Goal: Transaction & Acquisition: Purchase product/service

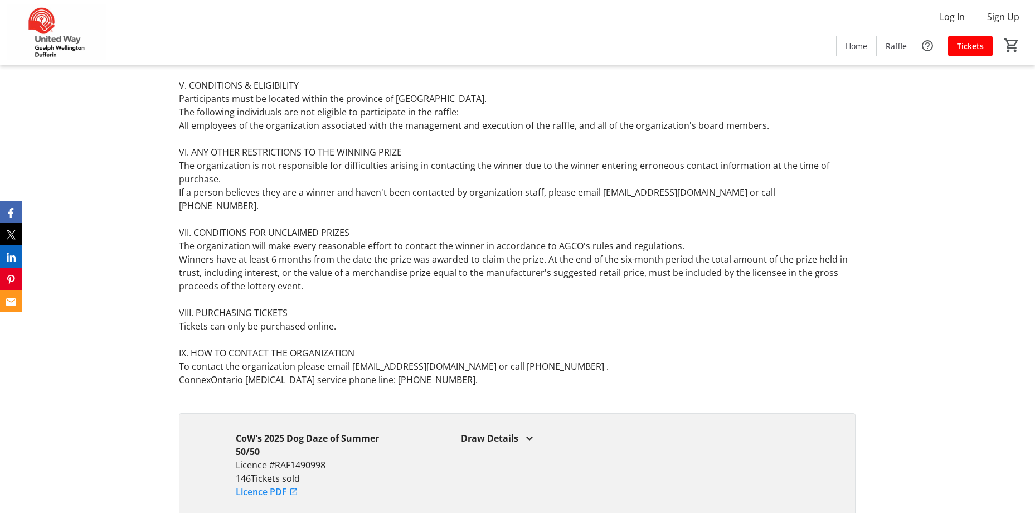
scroll to position [2649, 0]
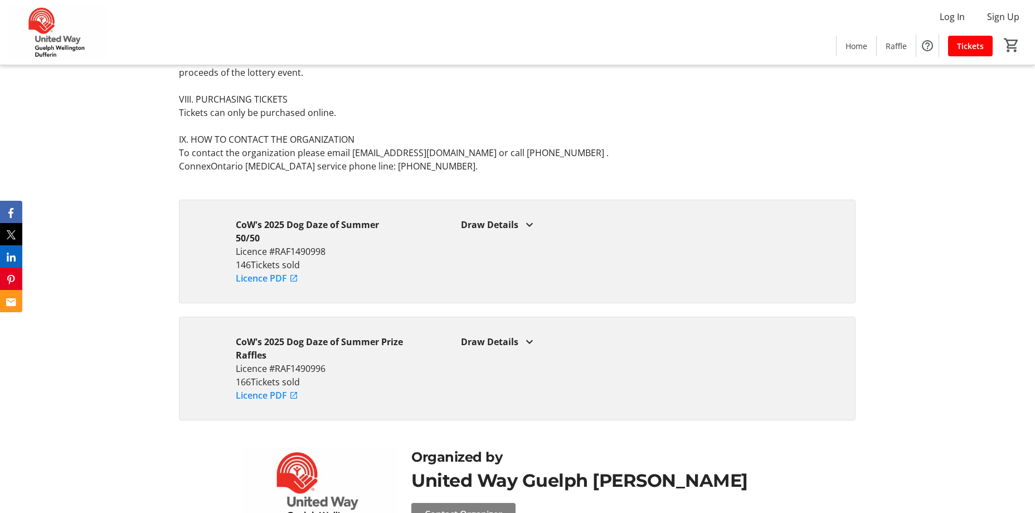
click at [525, 335] on mat-icon at bounding box center [529, 341] width 13 height 13
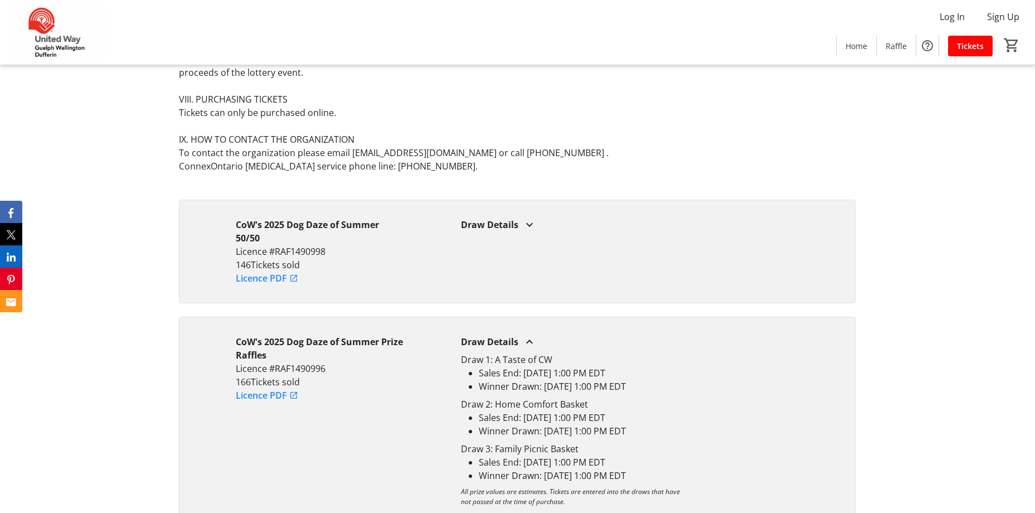
click at [531, 218] on mat-icon at bounding box center [529, 224] width 13 height 13
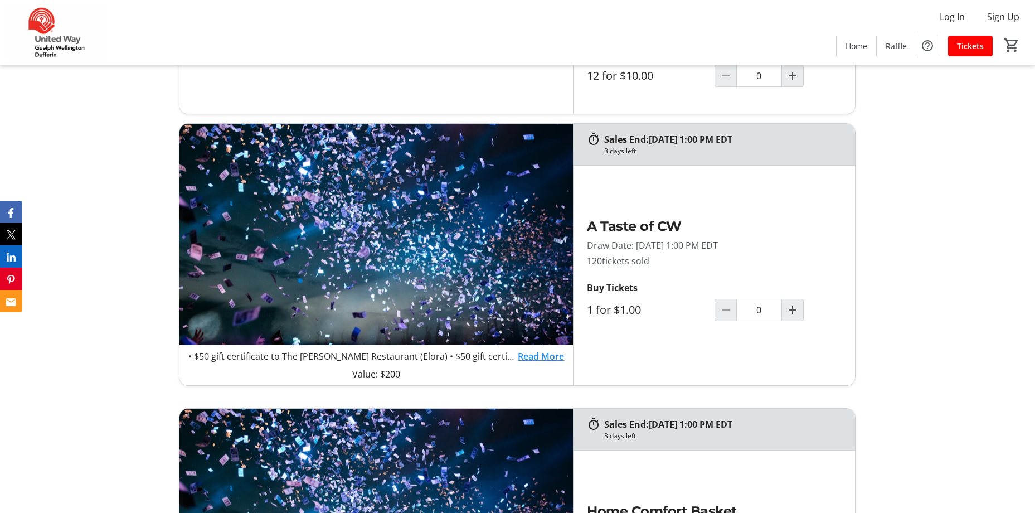
scroll to position [642, 0]
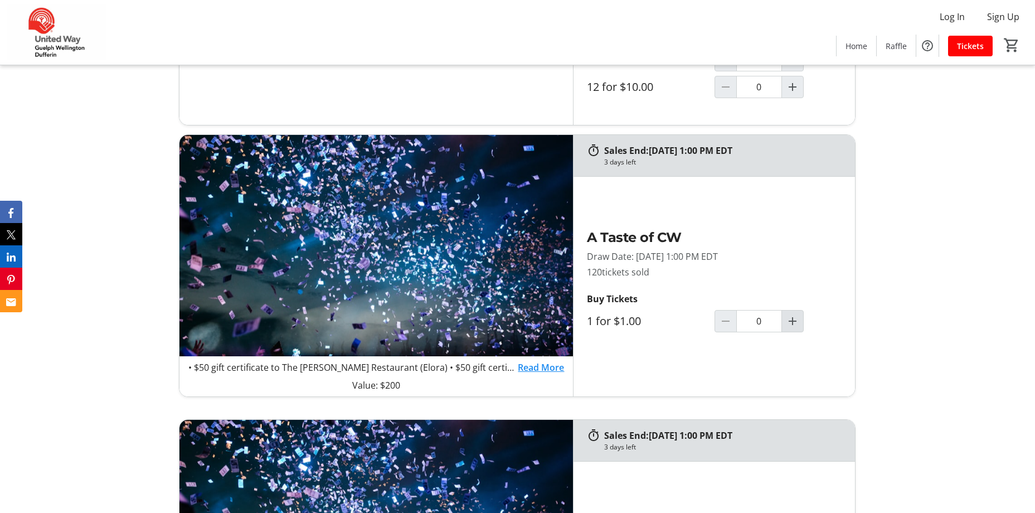
click at [788, 320] on mat-icon "Increment by one" at bounding box center [792, 320] width 13 height 13
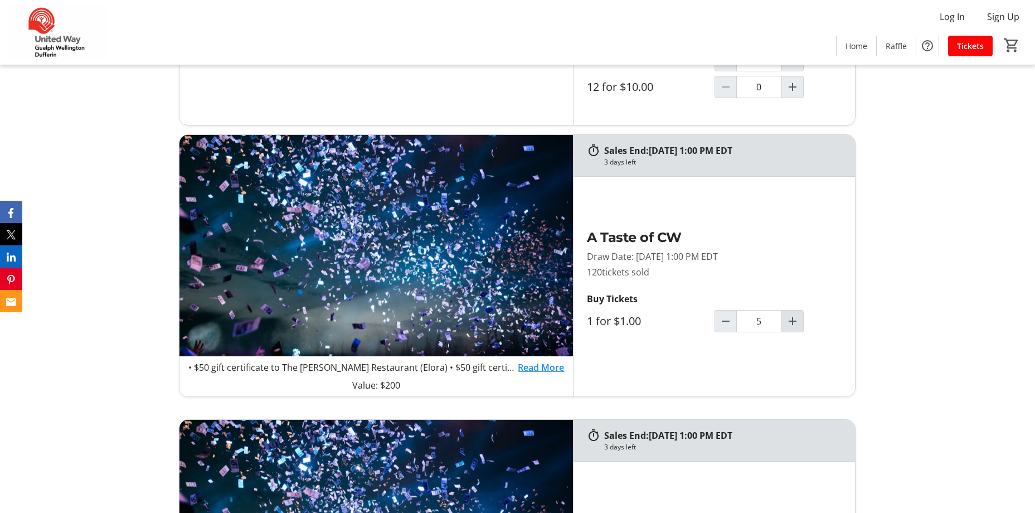
type input "5"
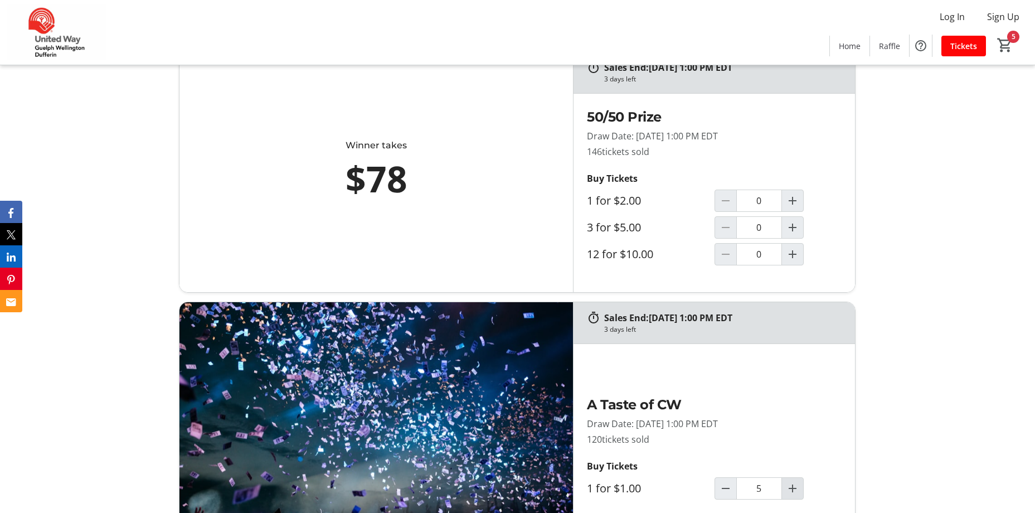
scroll to position [531, 0]
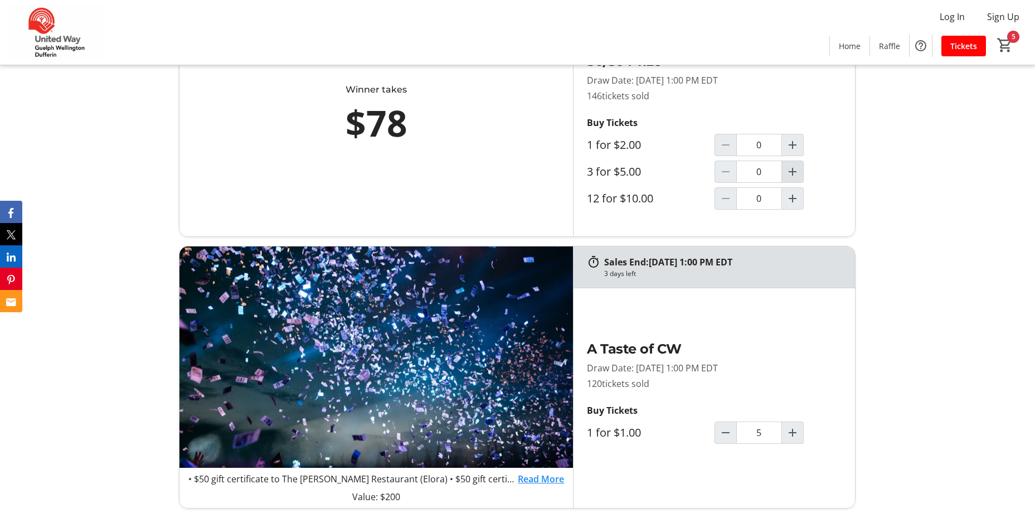
click at [798, 171] on mat-icon "Increment by one" at bounding box center [792, 171] width 13 height 13
type input "1"
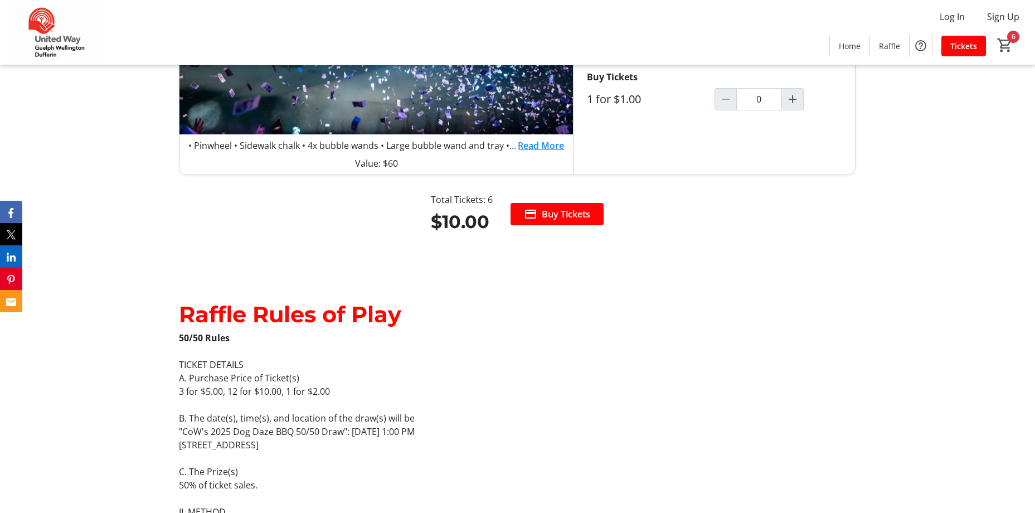
scroll to position [1423, 0]
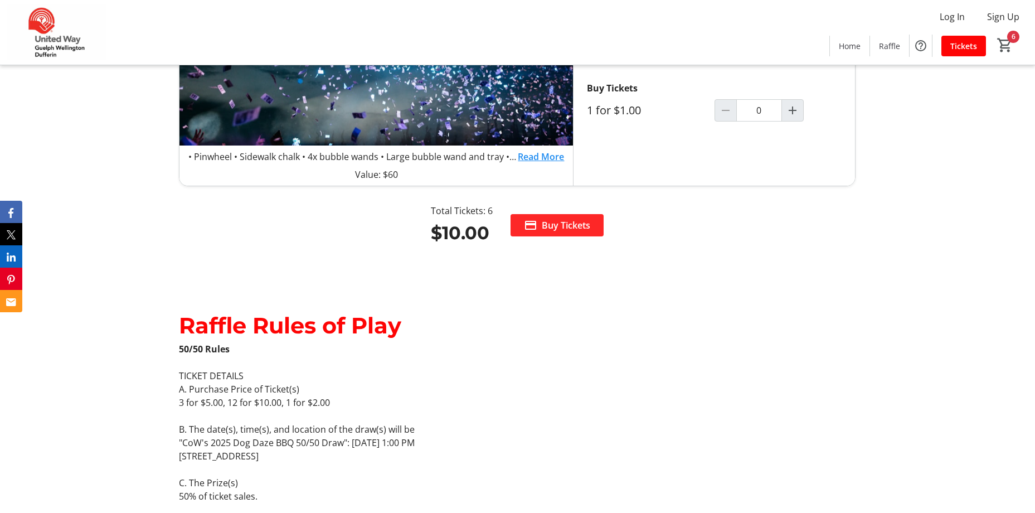
click at [538, 221] on span at bounding box center [557, 225] width 93 height 27
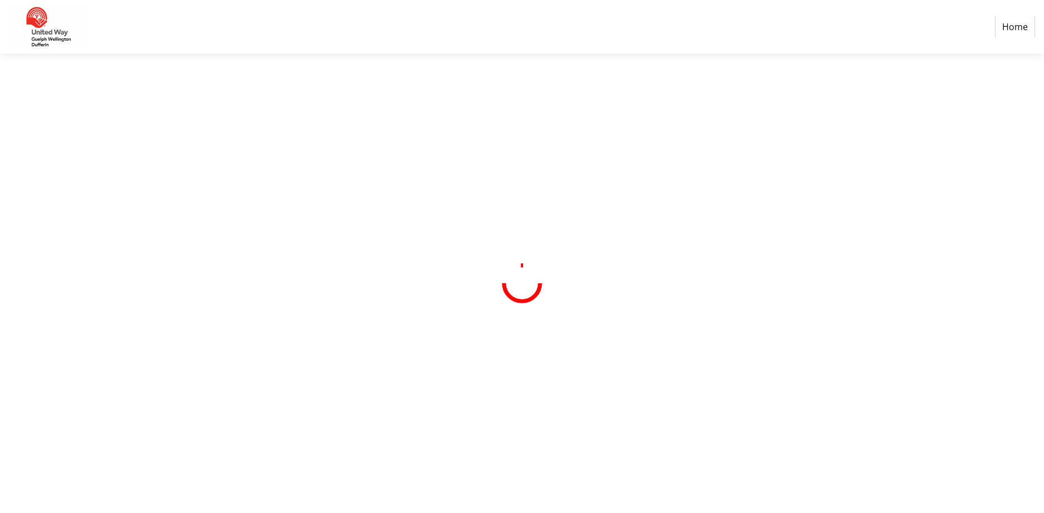
select select "CA"
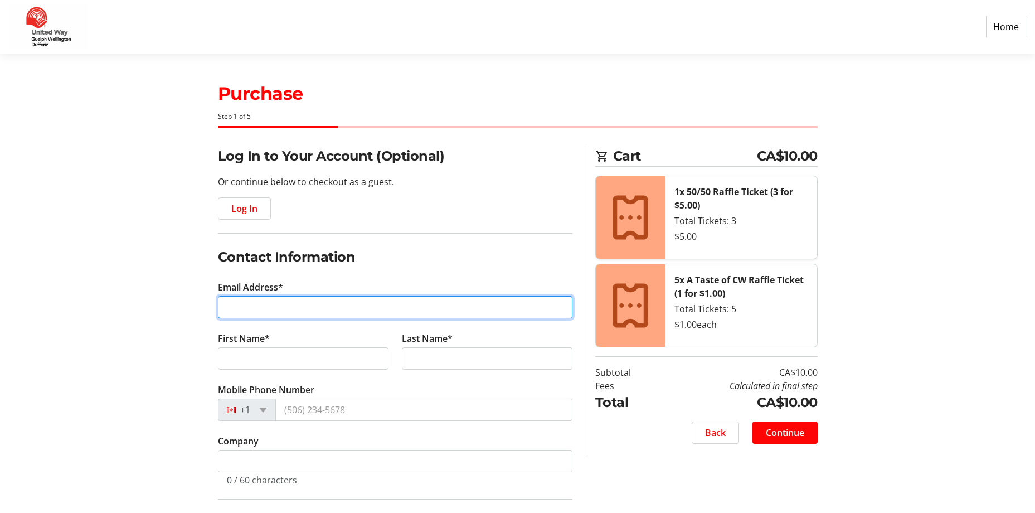
click at [241, 308] on input "Email Address*" at bounding box center [395, 307] width 355 height 22
type input "[EMAIL_ADDRESS][DOMAIN_NAME]"
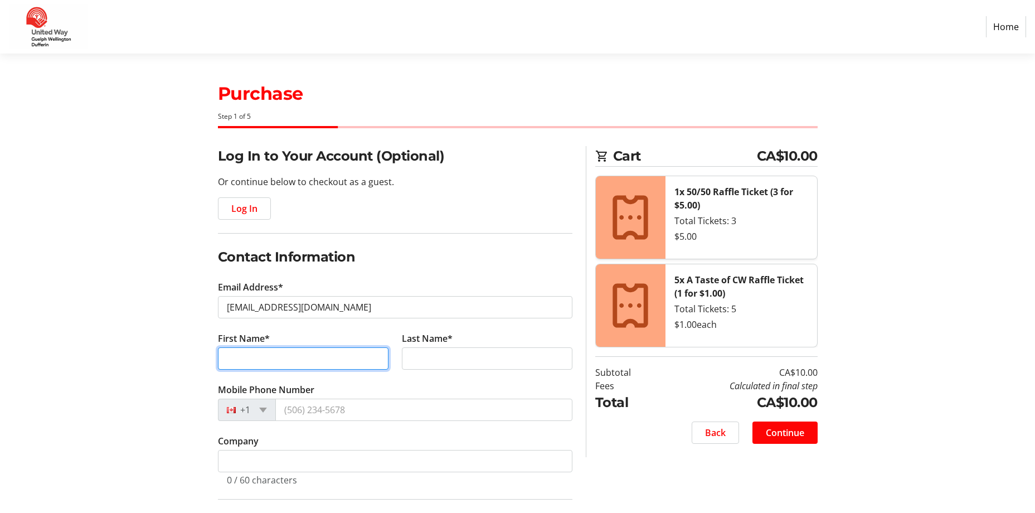
type input "[PERSON_NAME]"
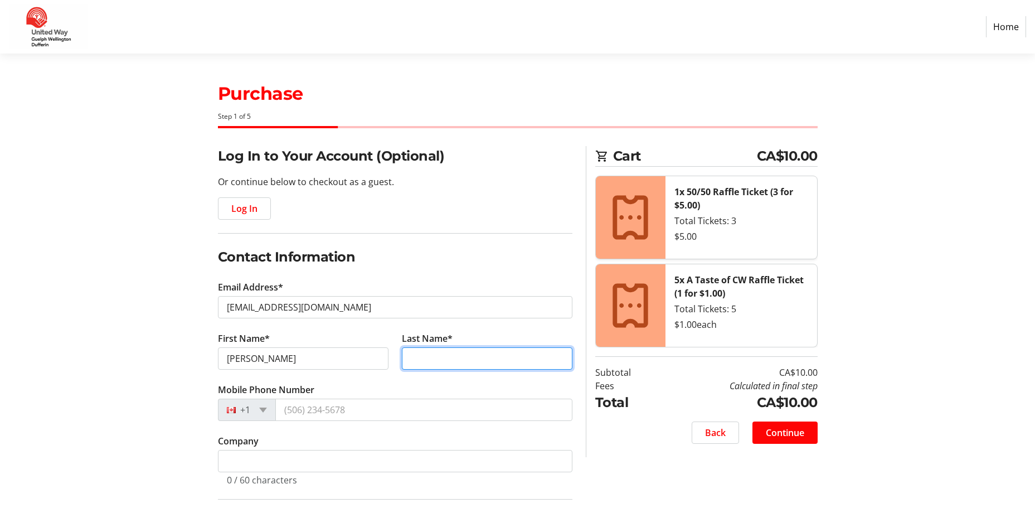
type input "Franklin"
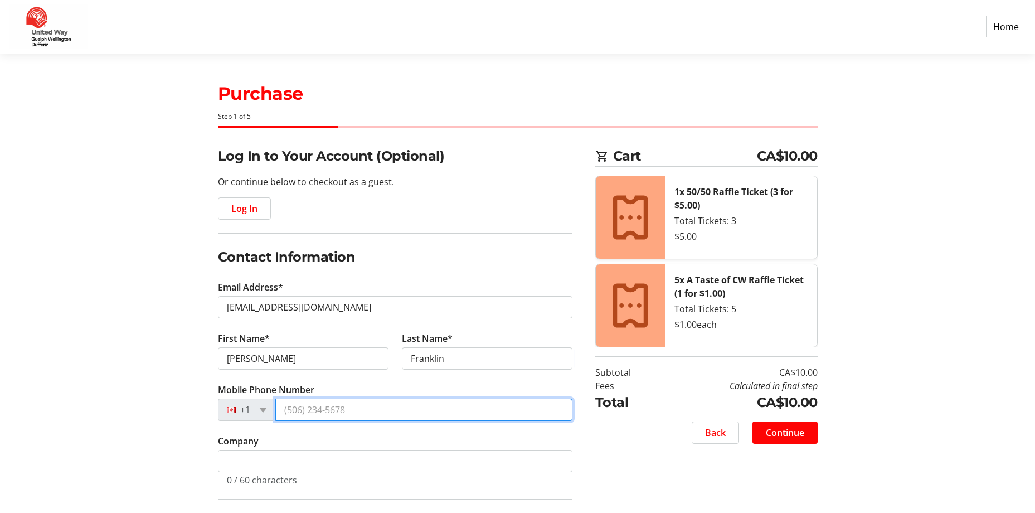
type input "[PHONE_NUMBER]"
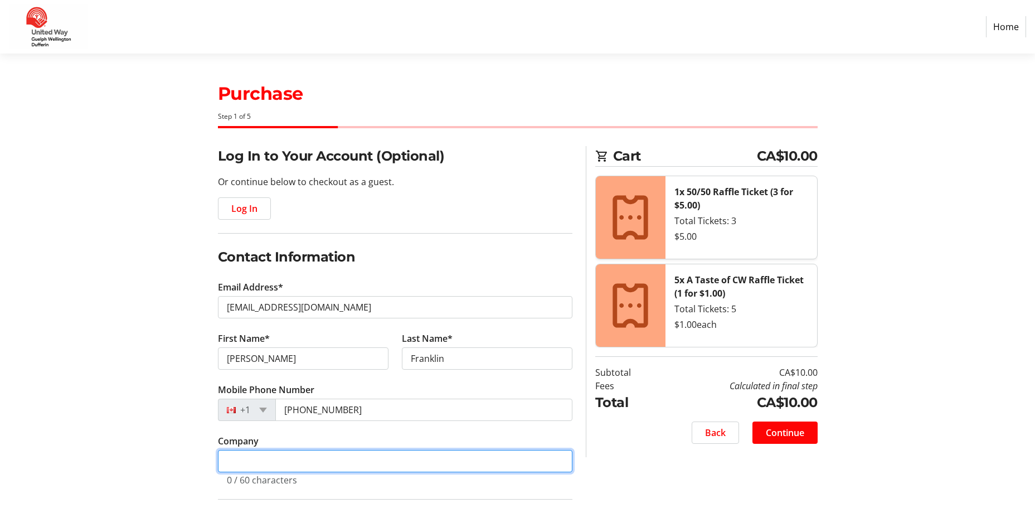
type input "County of [GEOGRAPHIC_DATA]"
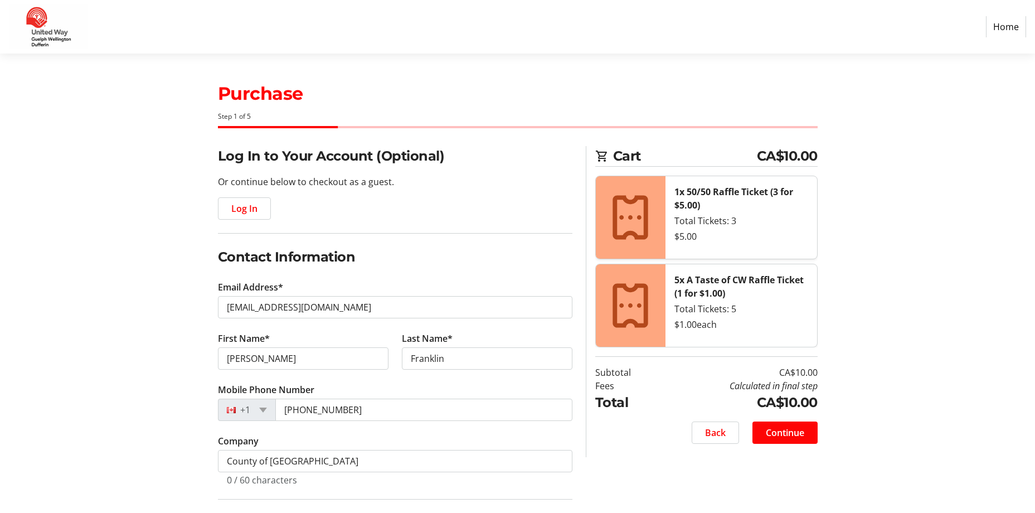
type input "[STREET_ADDRESS][PERSON_NAME]"
type input "Fergus"
select select "ON"
type input "N1M 1K3"
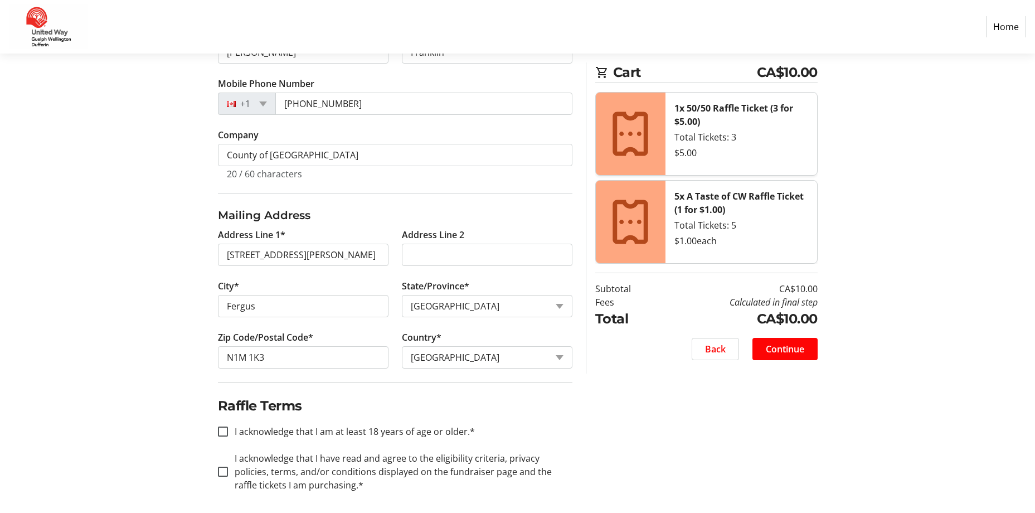
scroll to position [312, 0]
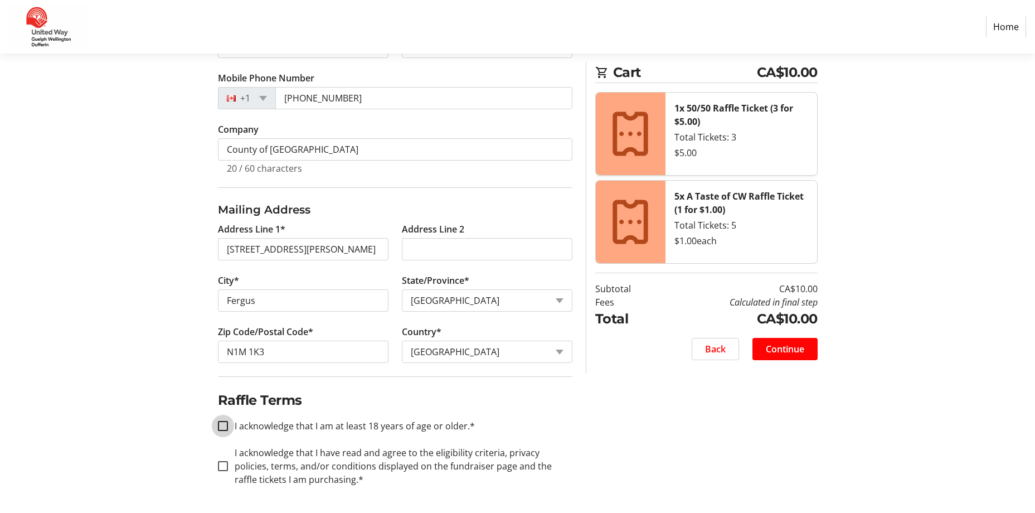
click at [223, 426] on input "I acknowledge that I am at least 18 years of age or older.*" at bounding box center [223, 426] width 10 height 10
checkbox input "true"
click at [224, 464] on input "I acknowledge that I have read and agree to the eligibility criteria, privacy p…" at bounding box center [223, 466] width 10 height 10
checkbox input "true"
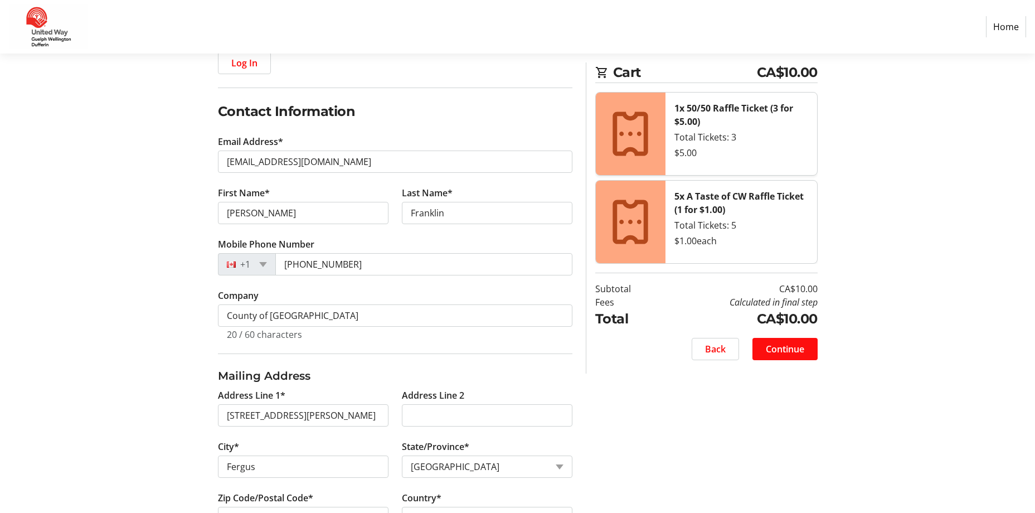
scroll to position [144, 0]
click at [803, 350] on span "Continue" at bounding box center [785, 348] width 38 height 13
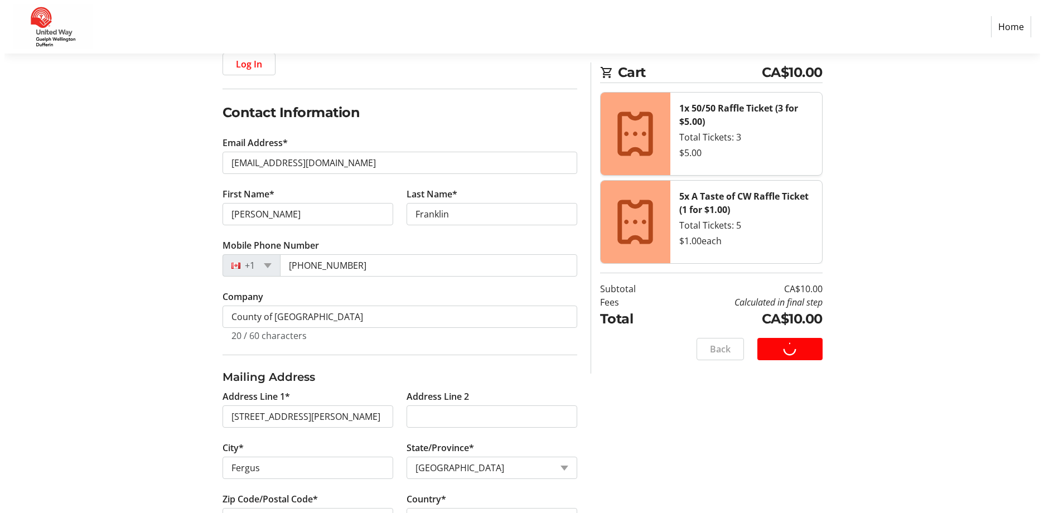
scroll to position [0, 0]
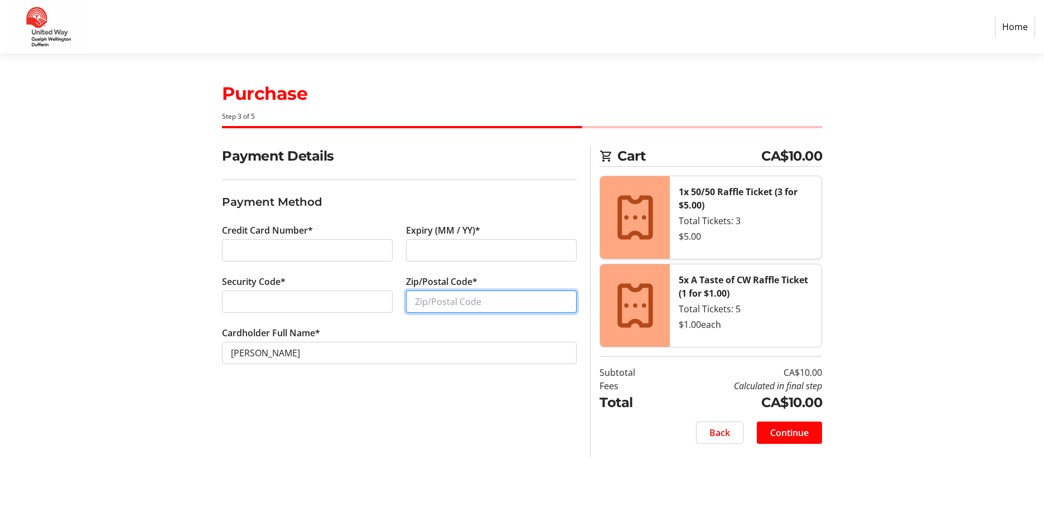
click at [437, 303] on input "Zip/Postal Code*" at bounding box center [491, 301] width 171 height 22
type input "N1M1K3"
click at [797, 429] on span "Continue" at bounding box center [789, 432] width 38 height 13
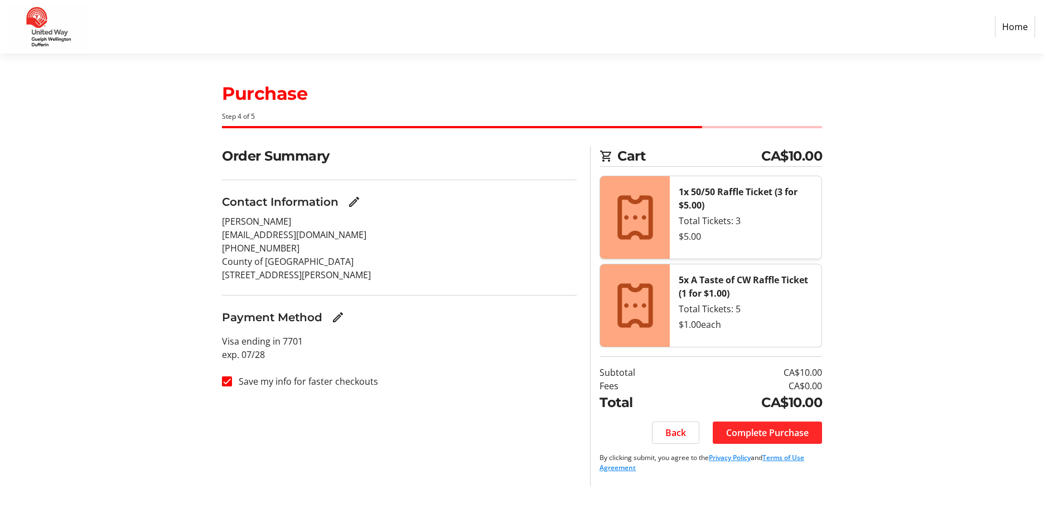
click at [759, 435] on span "Complete Purchase" at bounding box center [767, 432] width 83 height 13
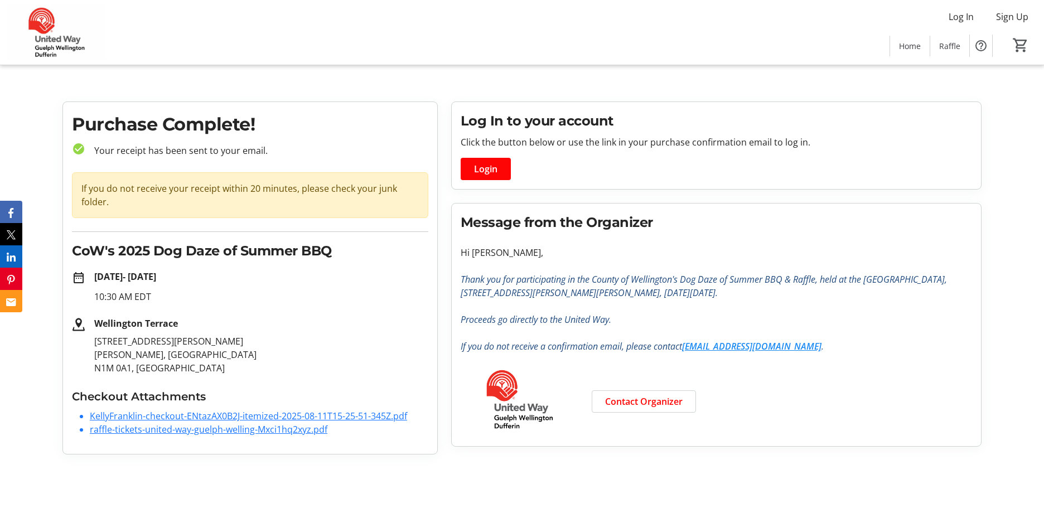
click at [231, 413] on link "KellyFranklin-checkout-ENtazAX0B2J-itemized-2025-08-11T15-25-51-345Z.pdf" at bounding box center [248, 416] width 317 height 12
click at [175, 431] on link "raffle-tickets-united-way-guelph-welling-Mxci1hq2xyz.pdf" at bounding box center [209, 429] width 238 height 12
